Goal: Information Seeking & Learning: Understand process/instructions

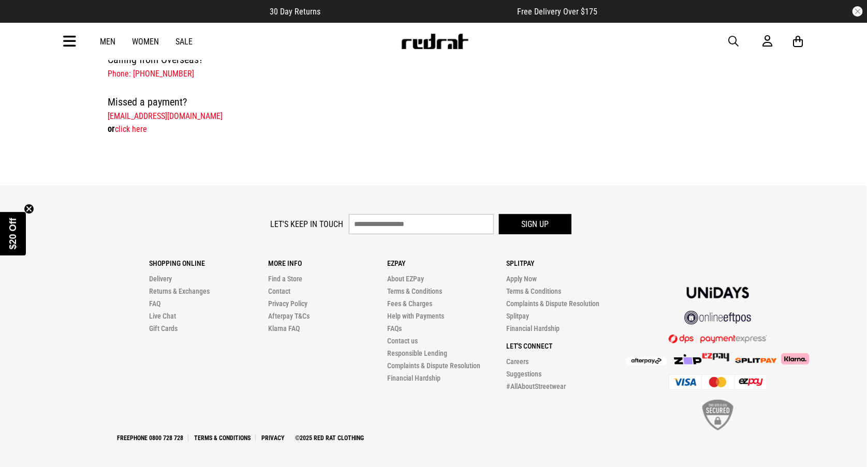
scroll to position [452, 0]
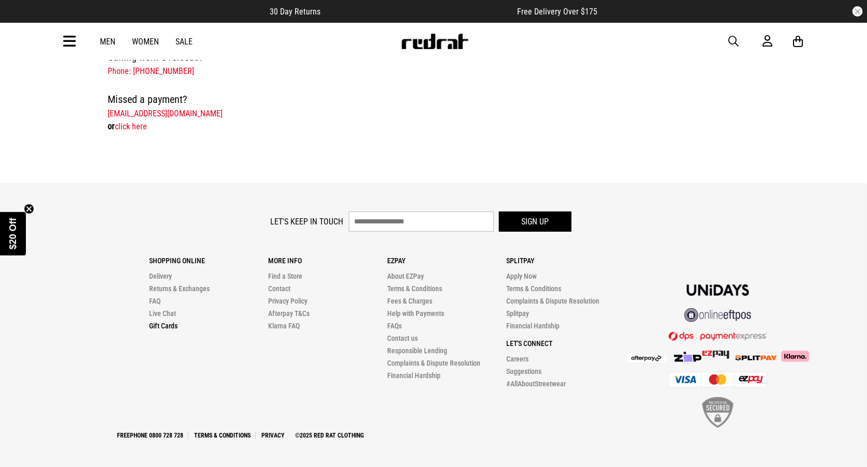
click at [163, 322] on link "Gift Cards" at bounding box center [163, 326] width 28 height 8
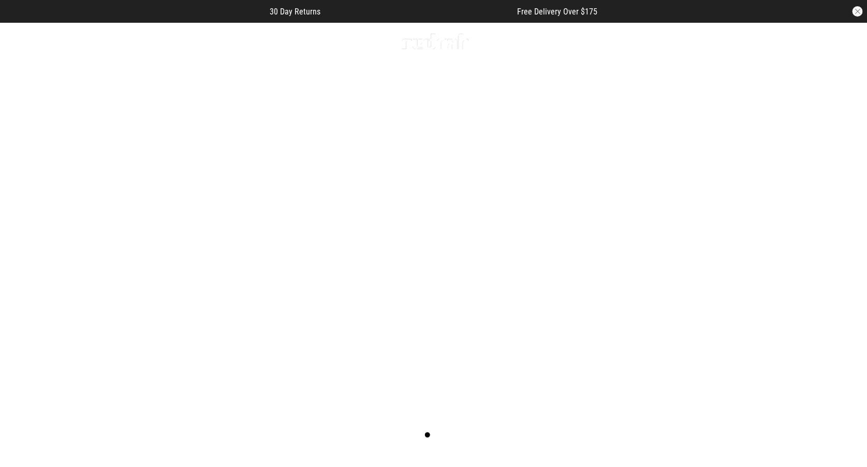
click at [163, 182] on link "1 / 2" at bounding box center [433, 239] width 867 height 434
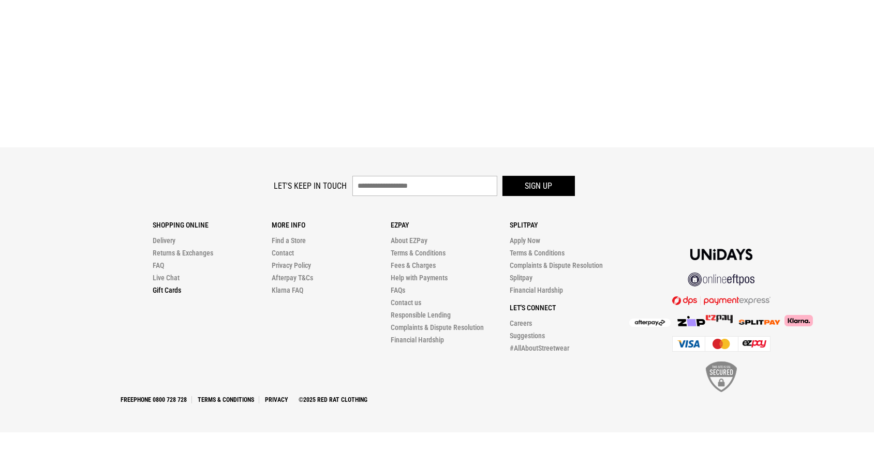
click at [159, 293] on link "Gift Cards" at bounding box center [167, 290] width 28 height 8
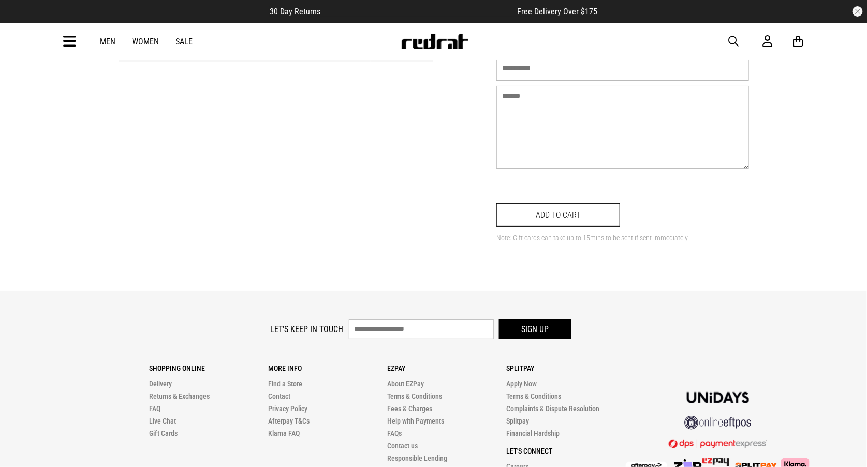
scroll to position [596, 0]
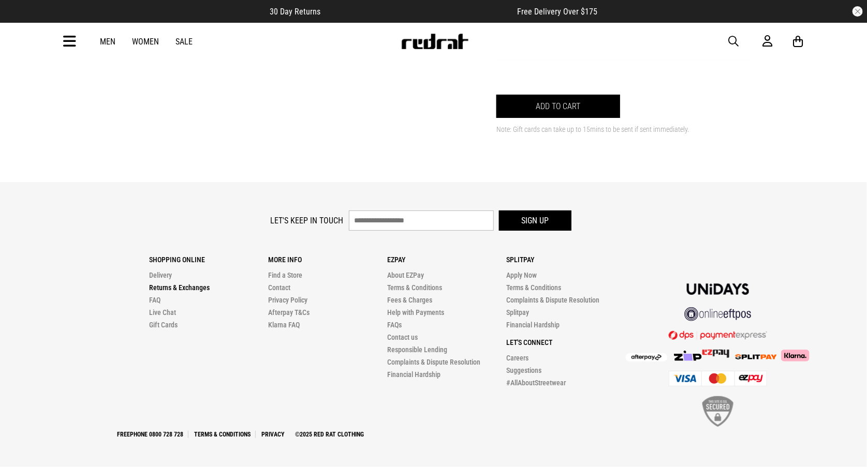
click at [203, 290] on link "Returns & Exchanges" at bounding box center [179, 288] width 61 height 8
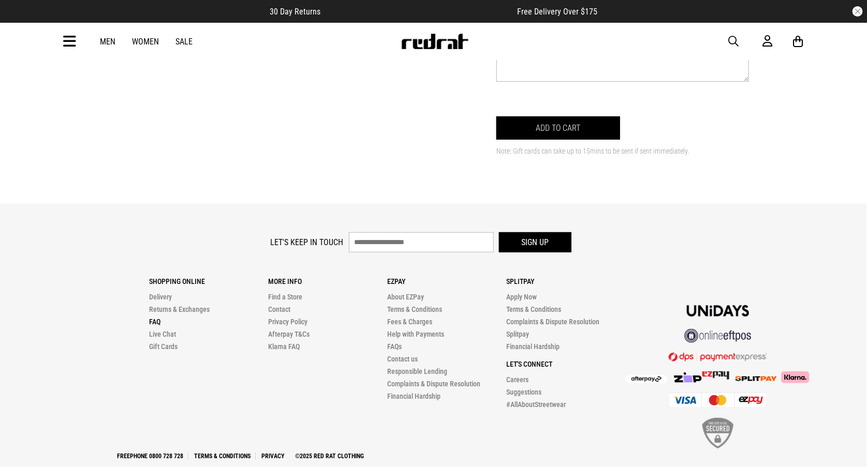
click at [153, 326] on link "FAQ" at bounding box center [154, 322] width 11 height 8
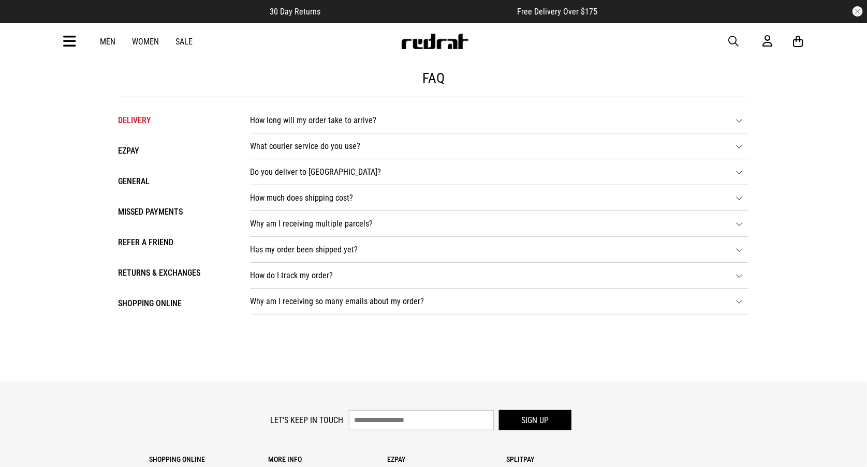
click at [148, 298] on li "Shopping Online" at bounding box center [174, 303] width 111 height 15
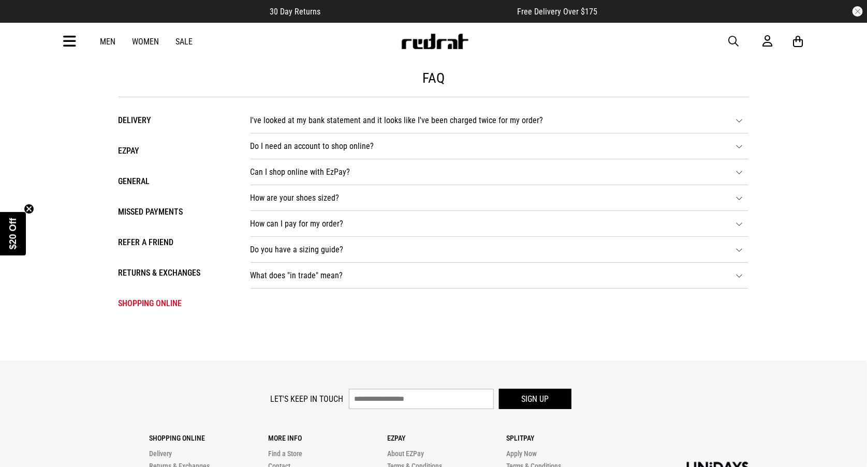
click at [147, 270] on li "Returns & Exchanges" at bounding box center [174, 272] width 111 height 15
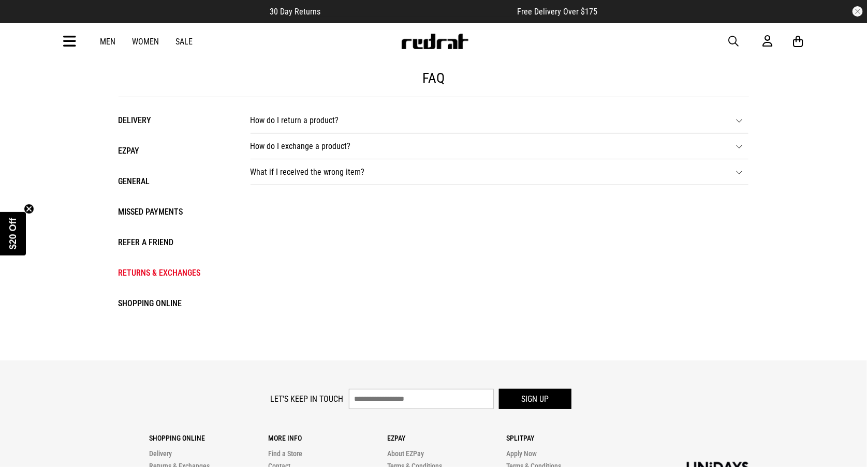
click at [141, 248] on li "Refer a Friend" at bounding box center [174, 242] width 111 height 15
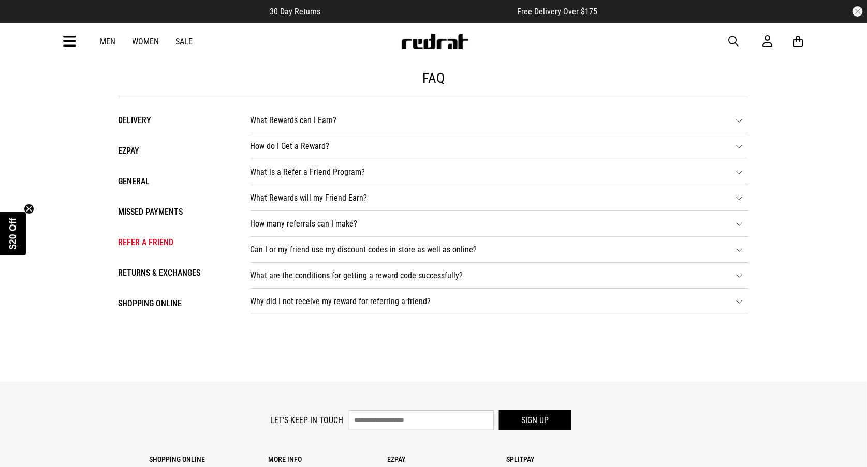
click at [138, 208] on li "Missed Payments" at bounding box center [174, 211] width 111 height 15
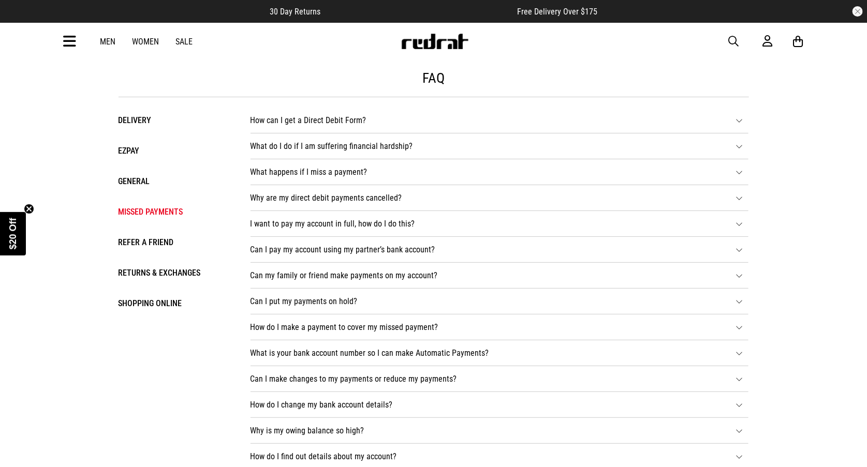
click at [130, 183] on li "General" at bounding box center [174, 181] width 111 height 15
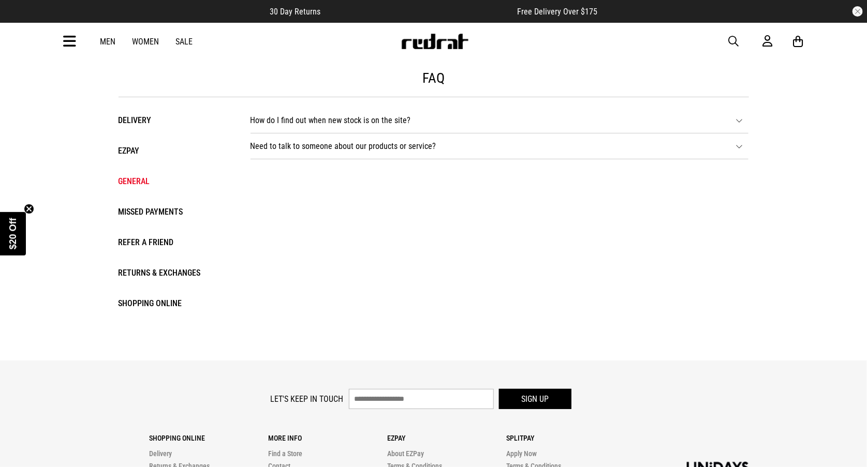
click at [384, 123] on li "How do I find out when new stock is on the site? Sign up here to receive our up…" at bounding box center [499, 121] width 498 height 26
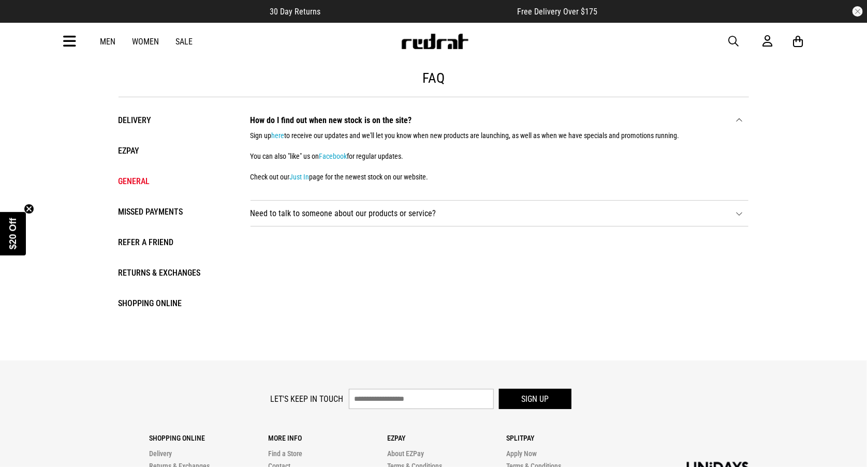
click at [350, 214] on li "Need to talk to someone about our products or service? Sometimes you may need t…" at bounding box center [499, 214] width 498 height 26
